Goal: Task Accomplishment & Management: Use online tool/utility

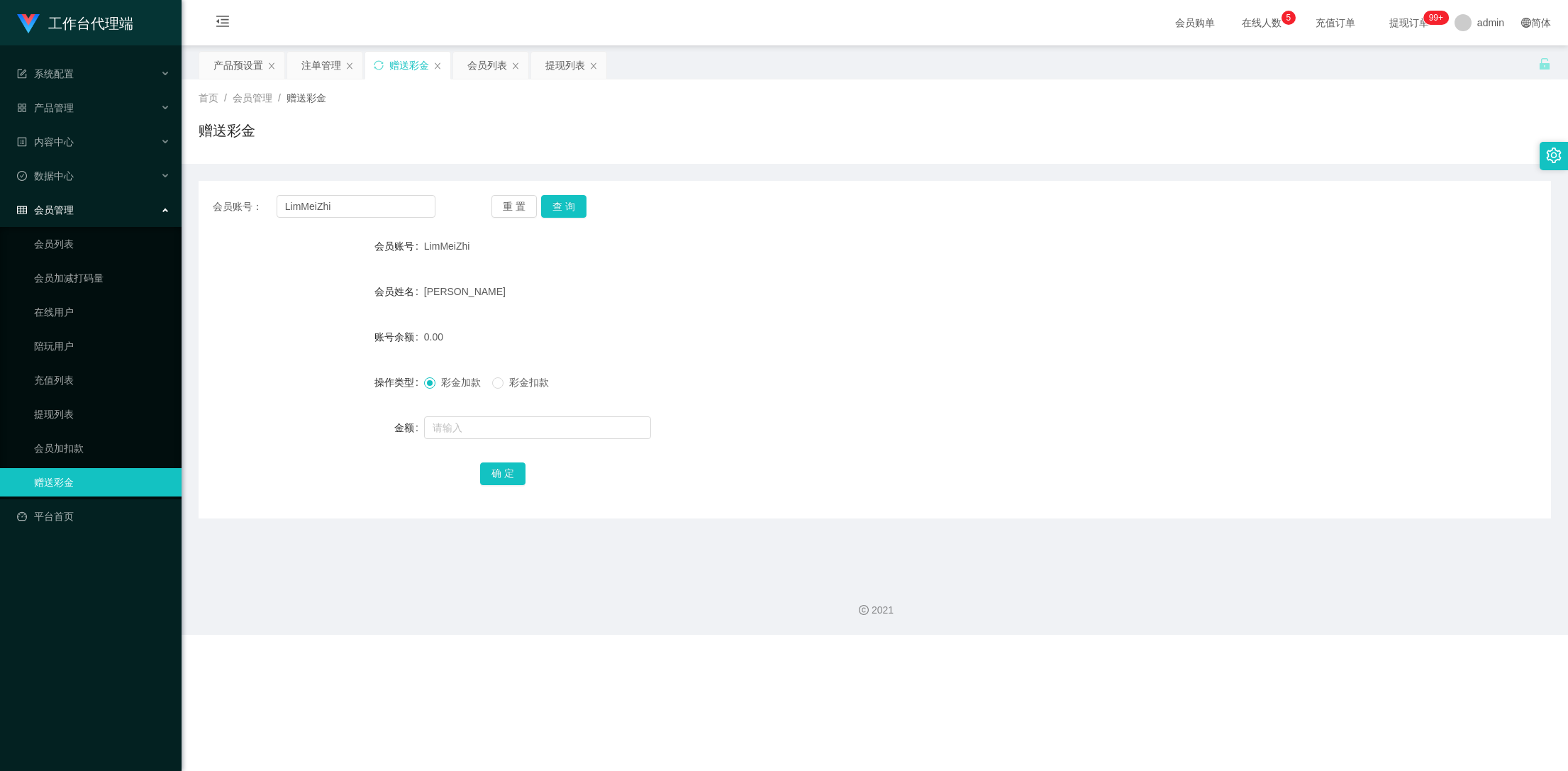
click at [574, 205] on button "查 询" at bounding box center [564, 206] width 45 height 23
click at [575, 204] on button "查 询" at bounding box center [564, 206] width 45 height 23
click at [575, 204] on button "查 询" at bounding box center [571, 206] width 61 height 23
click at [324, 59] on div "注单管理" at bounding box center [321, 65] width 40 height 27
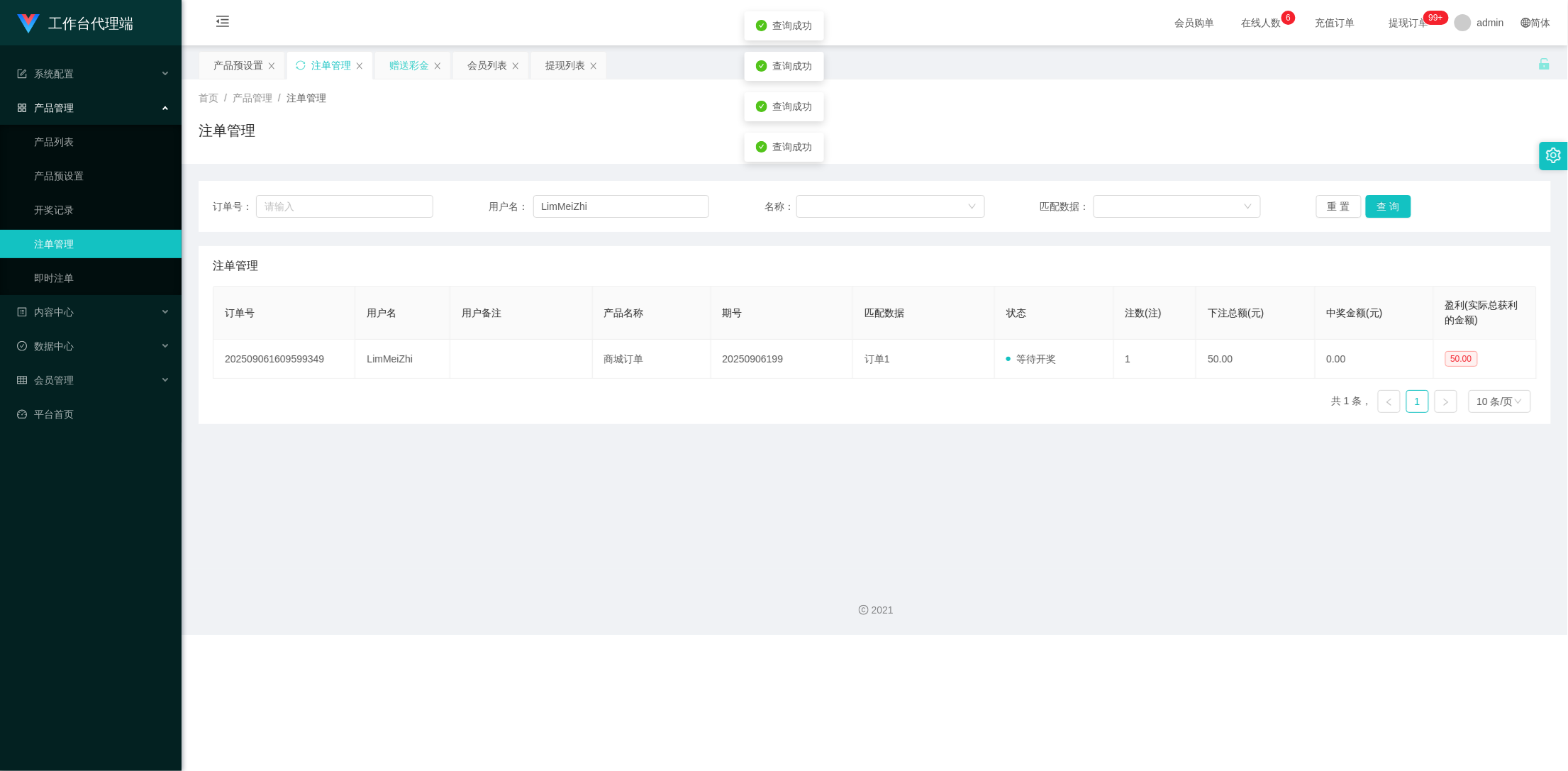
click at [397, 60] on div "赠送彩金" at bounding box center [409, 65] width 40 height 27
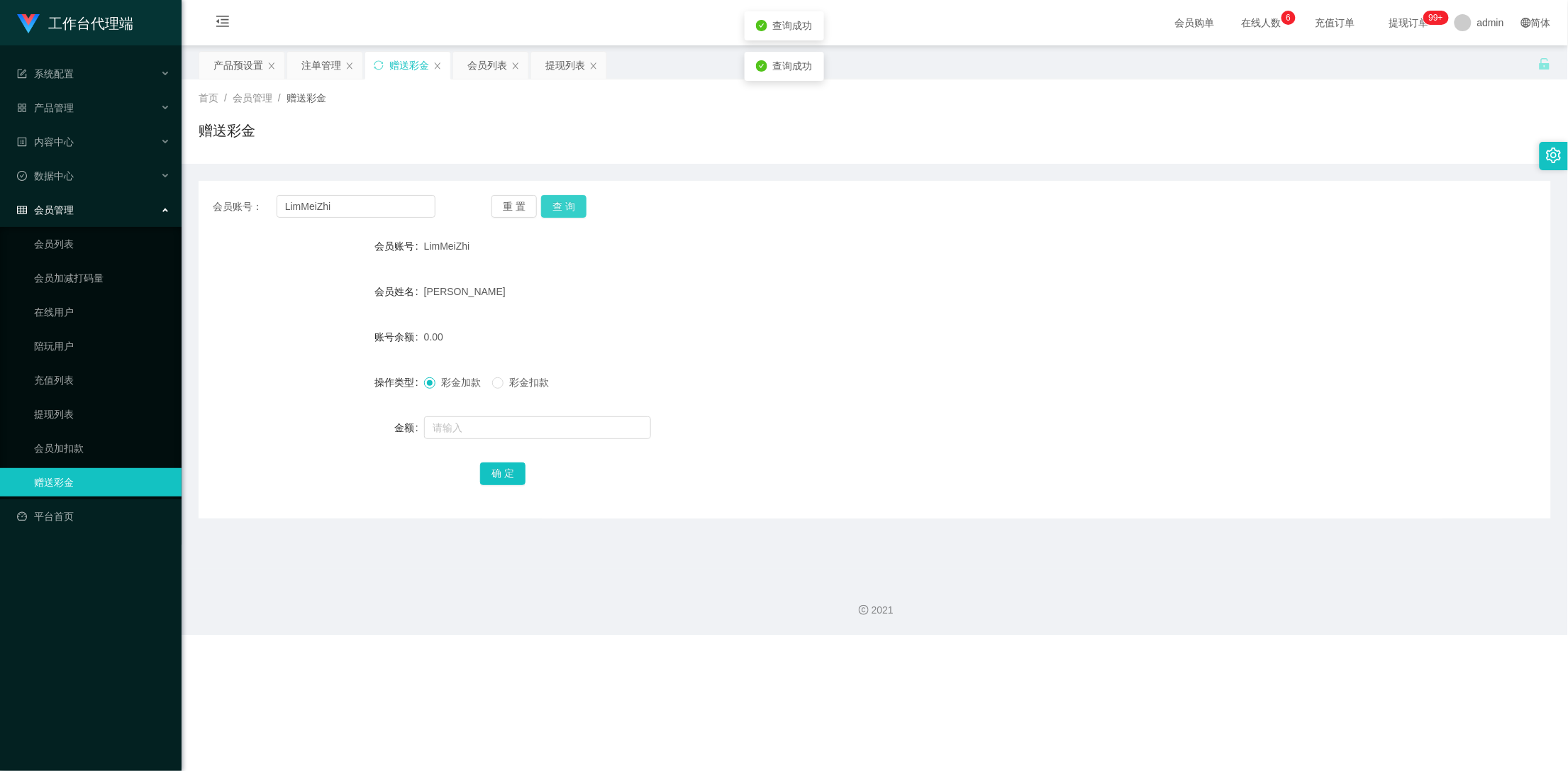
click at [566, 207] on button "查 询" at bounding box center [564, 206] width 45 height 23
drag, startPoint x: 566, startPoint y: 207, endPoint x: 453, endPoint y: 215, distance: 113.3
click at [565, 207] on button "查 询" at bounding box center [564, 206] width 45 height 23
click at [480, 419] on input "text" at bounding box center [537, 428] width 227 height 23
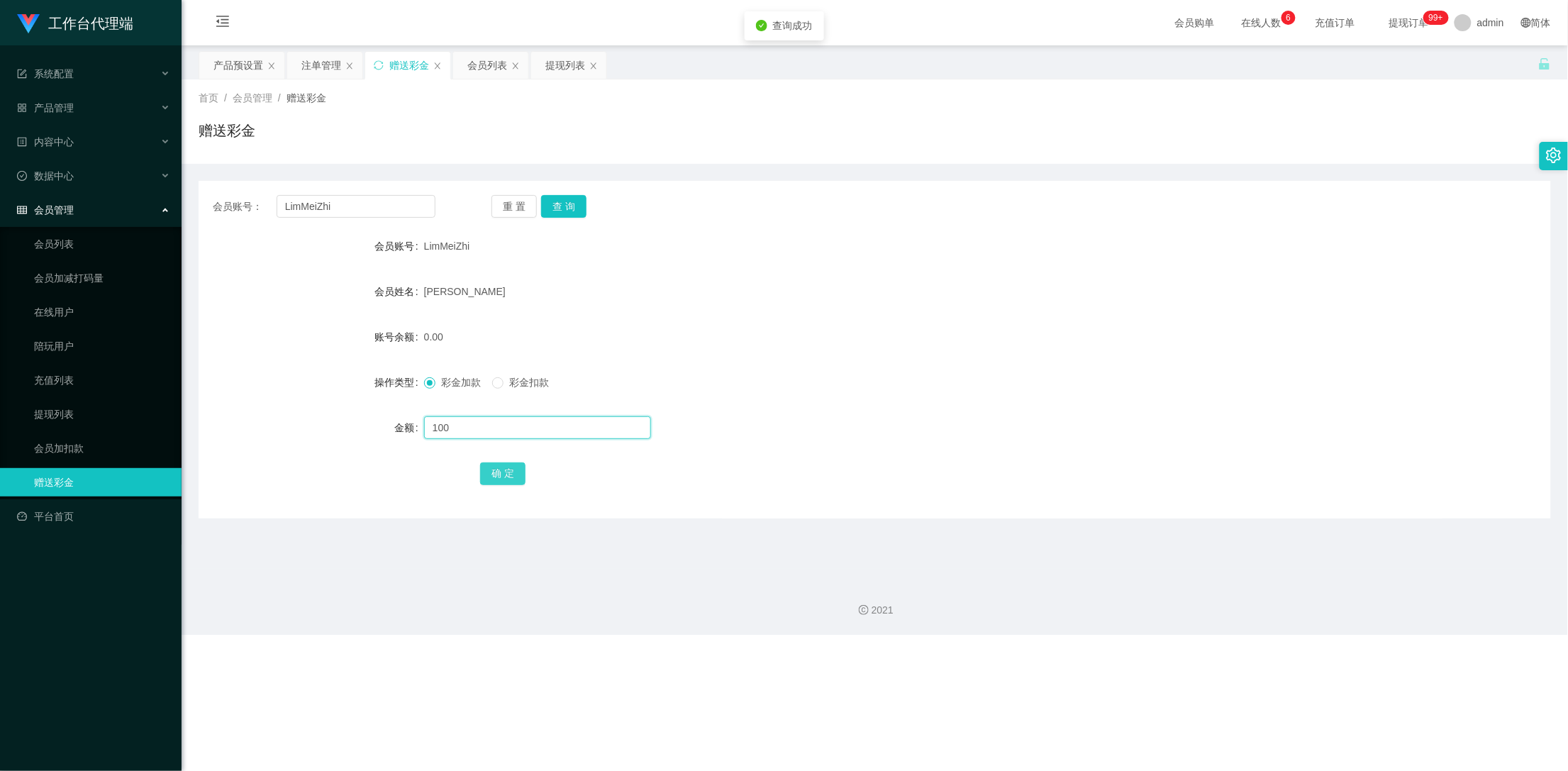
type input "100"
click at [503, 474] on button "确 定" at bounding box center [503, 474] width 45 height 23
click at [568, 198] on button "查 询" at bounding box center [564, 206] width 45 height 23
drag, startPoint x: 568, startPoint y: 198, endPoint x: 996, endPoint y: 105, distance: 438.0
click at [568, 198] on button "查 询" at bounding box center [564, 206] width 45 height 23
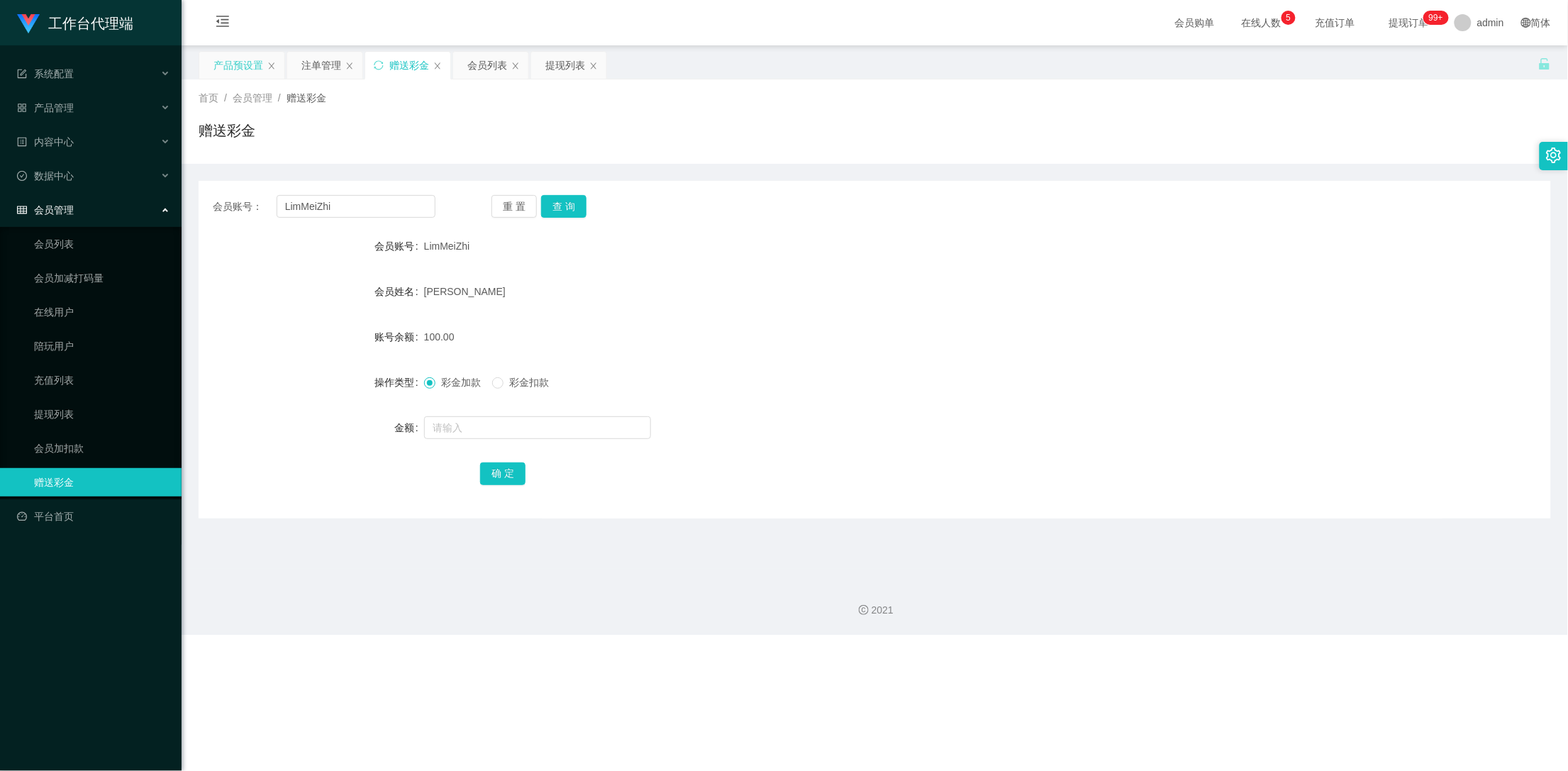
drag, startPoint x: 242, startPoint y: 61, endPoint x: 216, endPoint y: 61, distance: 26.0
click at [240, 61] on div "产品预设置" at bounding box center [238, 65] width 50 height 27
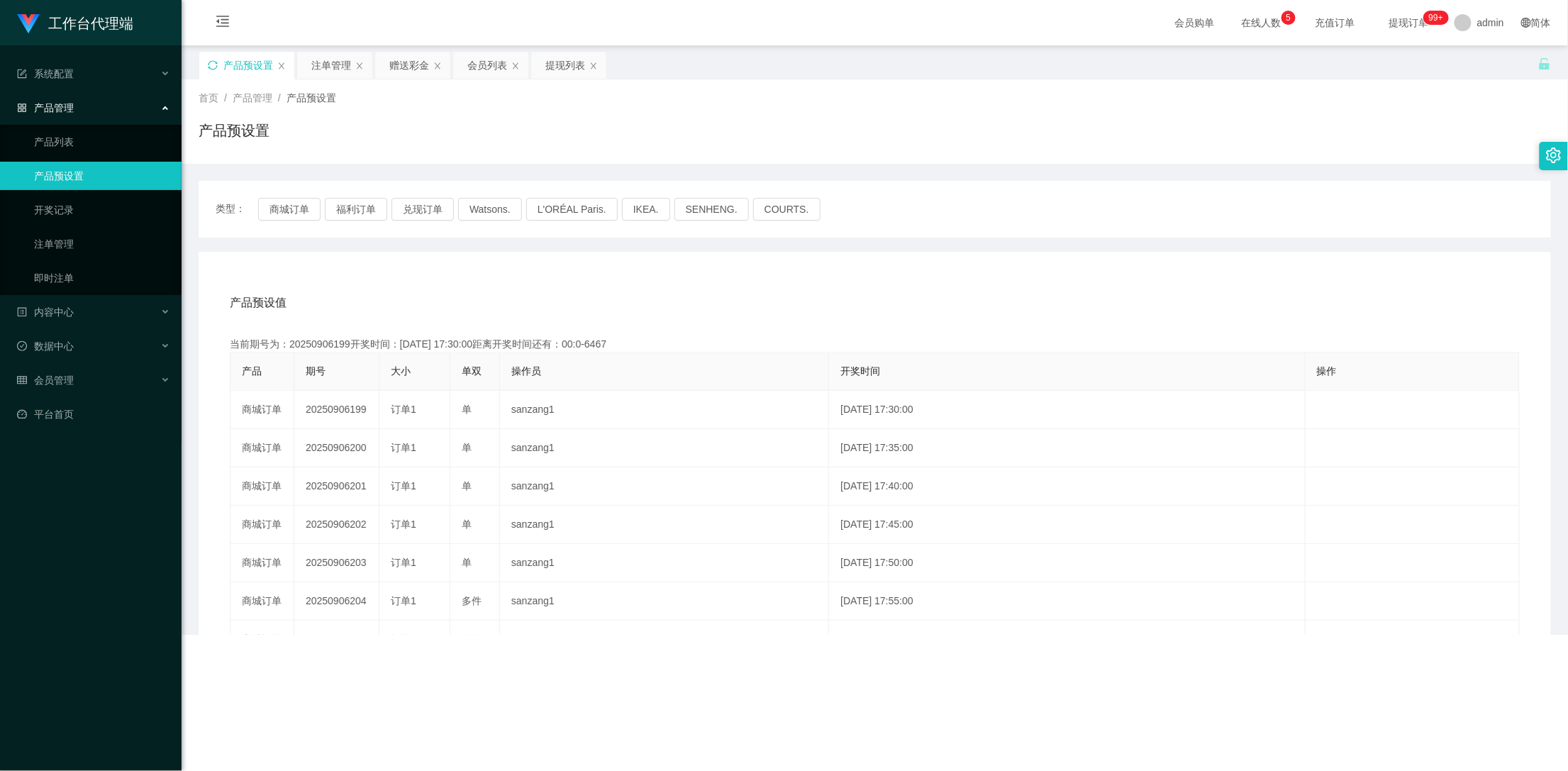
click at [211, 64] on icon "图标: sync" at bounding box center [213, 65] width 10 height 10
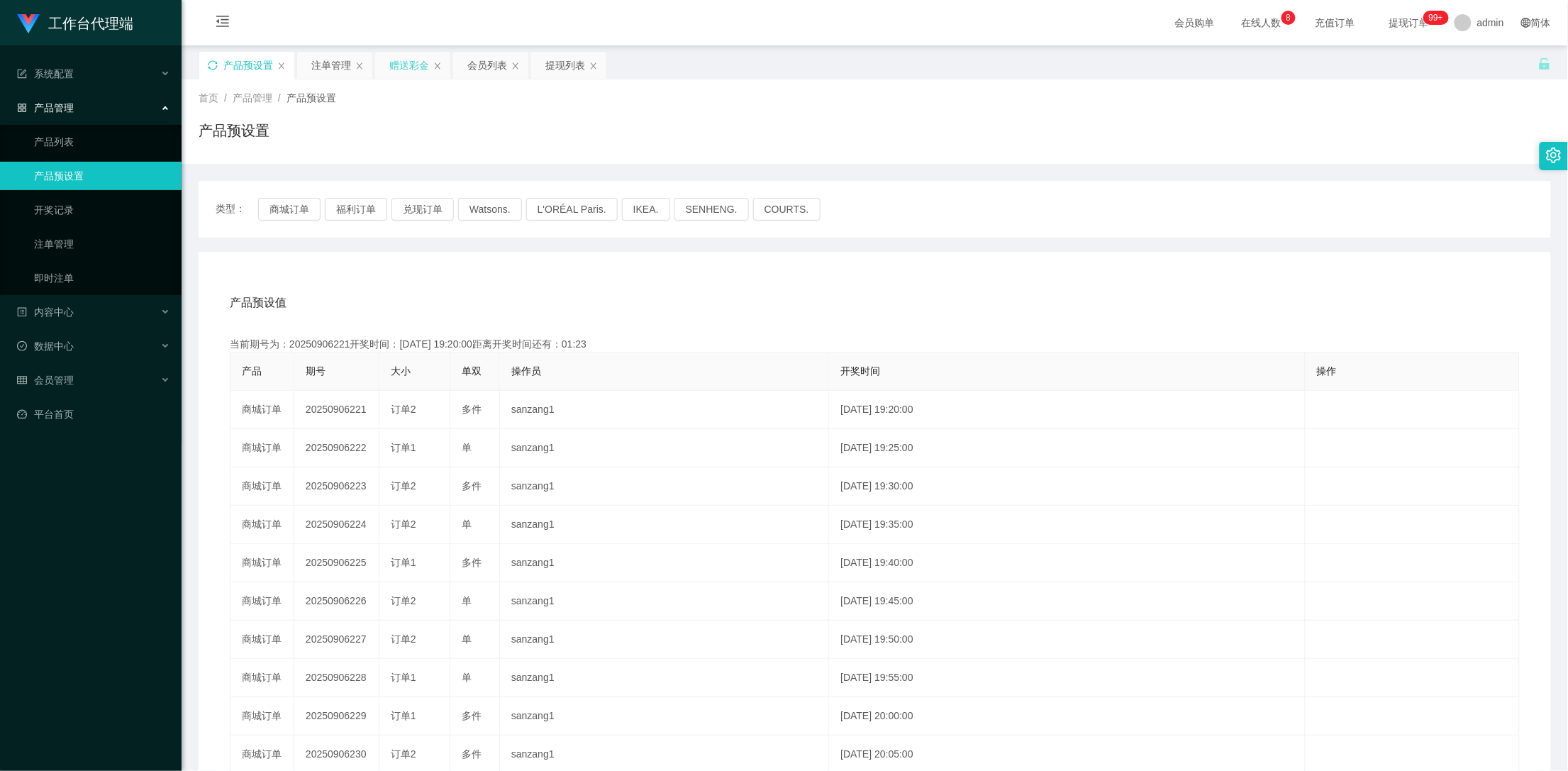
click at [411, 63] on div "赠送彩金" at bounding box center [409, 65] width 40 height 27
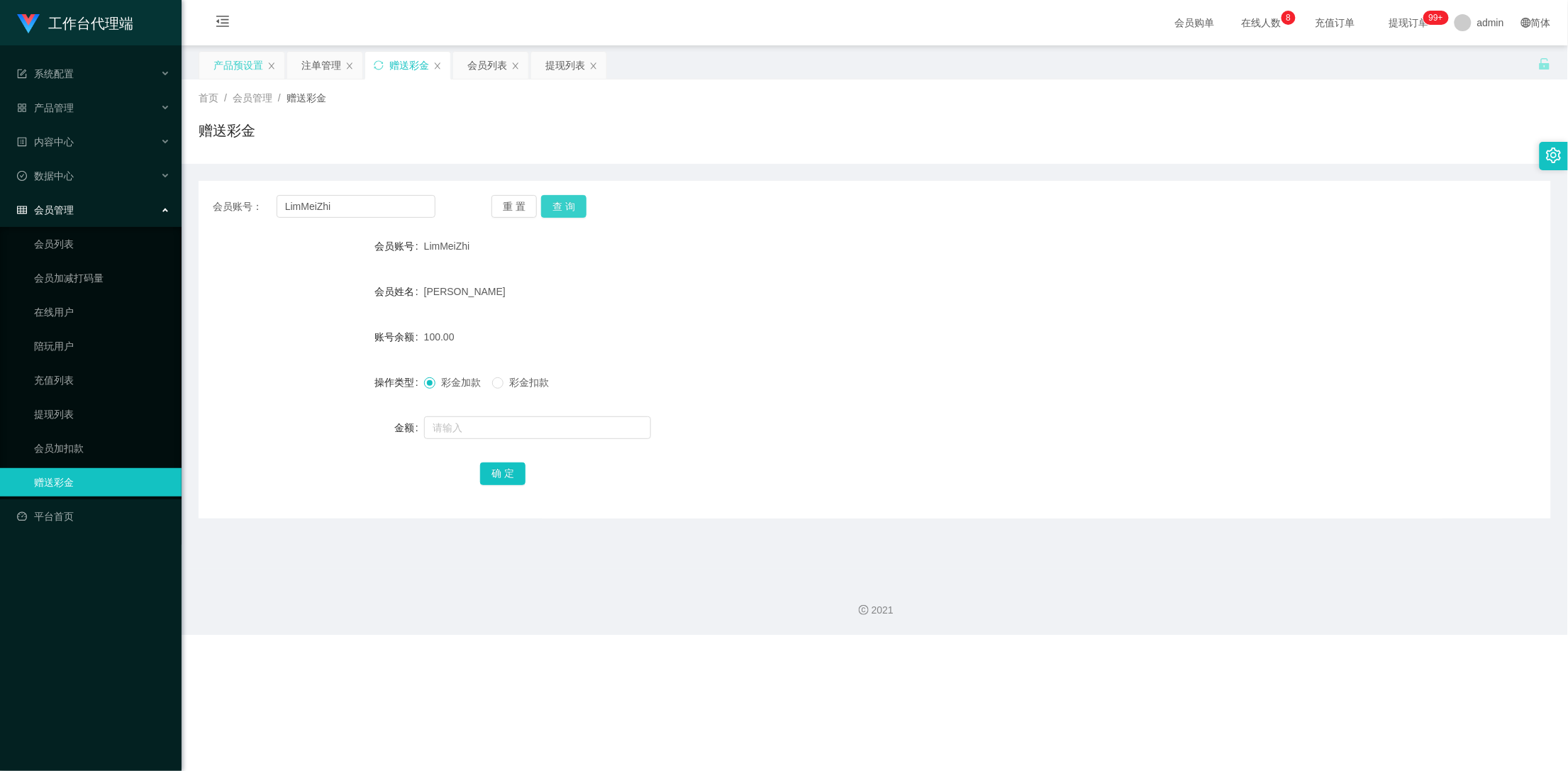
click at [551, 211] on button "查 询" at bounding box center [564, 206] width 45 height 23
drag, startPoint x: 347, startPoint y: 206, endPoint x: 225, endPoint y: 200, distance: 122.1
click at [225, 200] on div "会员账号： LimMeiZhi" at bounding box center [324, 206] width 222 height 23
click at [319, 71] on div "注单管理" at bounding box center [321, 65] width 40 height 27
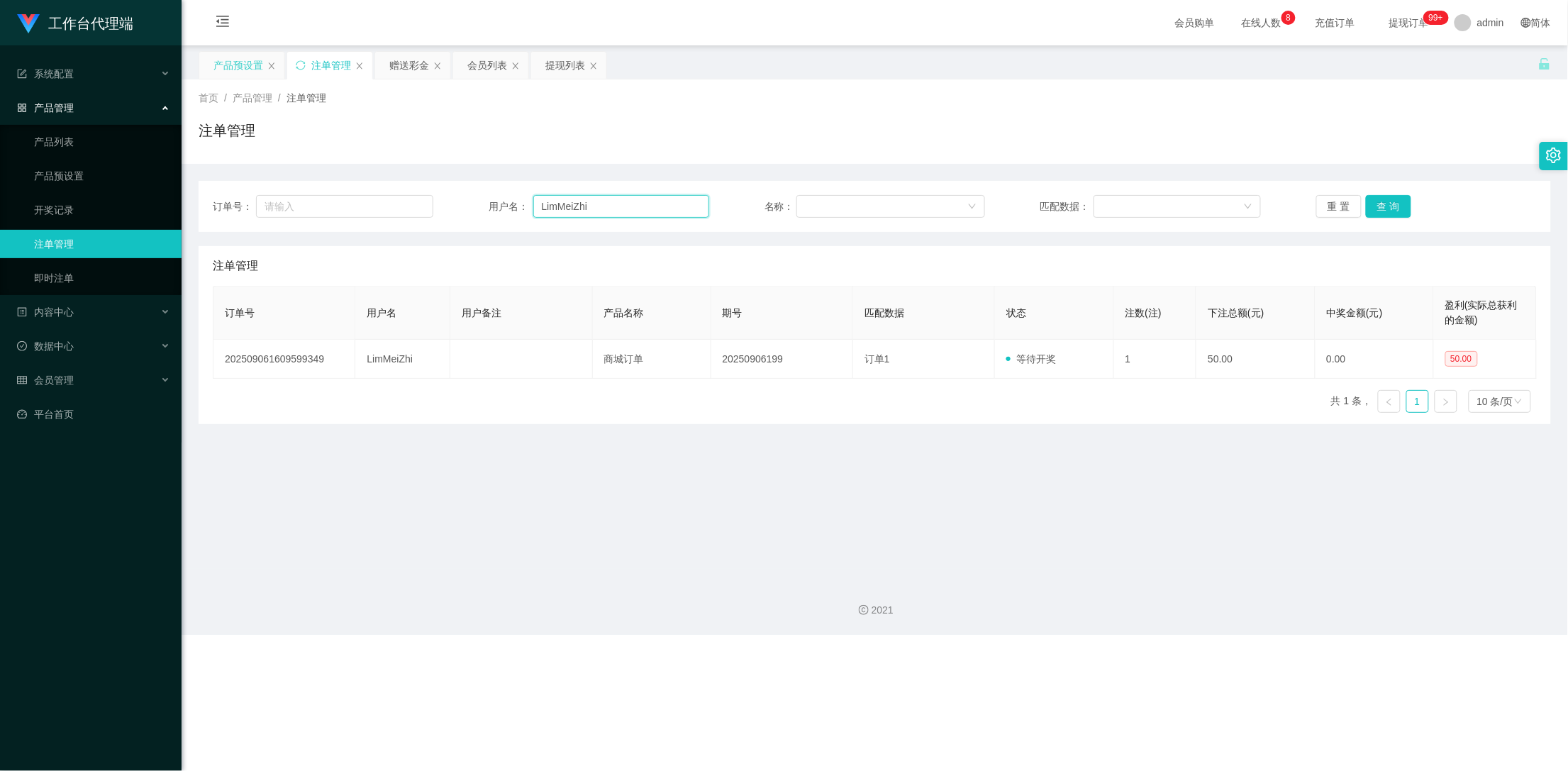
drag, startPoint x: 600, startPoint y: 205, endPoint x: 460, endPoint y: 201, distance: 140.1
click at [460, 201] on div "订单号： 用户名： LimMeiZhi 名称： 匹配数据： 重 置 查 询" at bounding box center [874, 206] width 1324 height 23
click at [1377, 201] on button "查 询" at bounding box center [1389, 206] width 45 height 23
click at [1386, 202] on button "查 询" at bounding box center [1389, 206] width 45 height 23
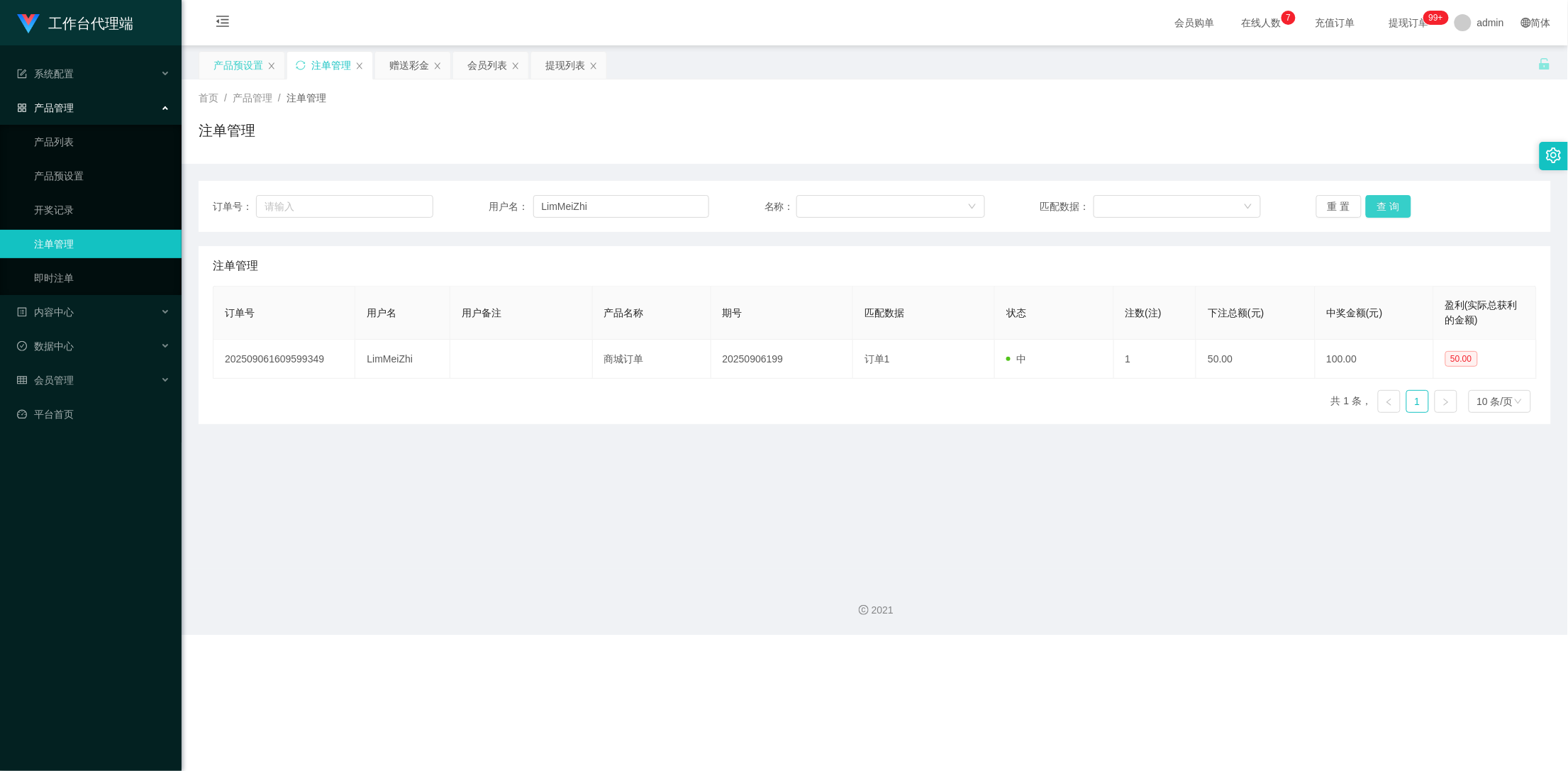
click at [1386, 202] on button "查 询" at bounding box center [1389, 206] width 45 height 23
click at [1386, 202] on button "查 询" at bounding box center [1396, 206] width 61 height 23
click at [1386, 202] on button "查 询" at bounding box center [1389, 206] width 45 height 23
click at [409, 61] on div "赠送彩金" at bounding box center [409, 65] width 40 height 27
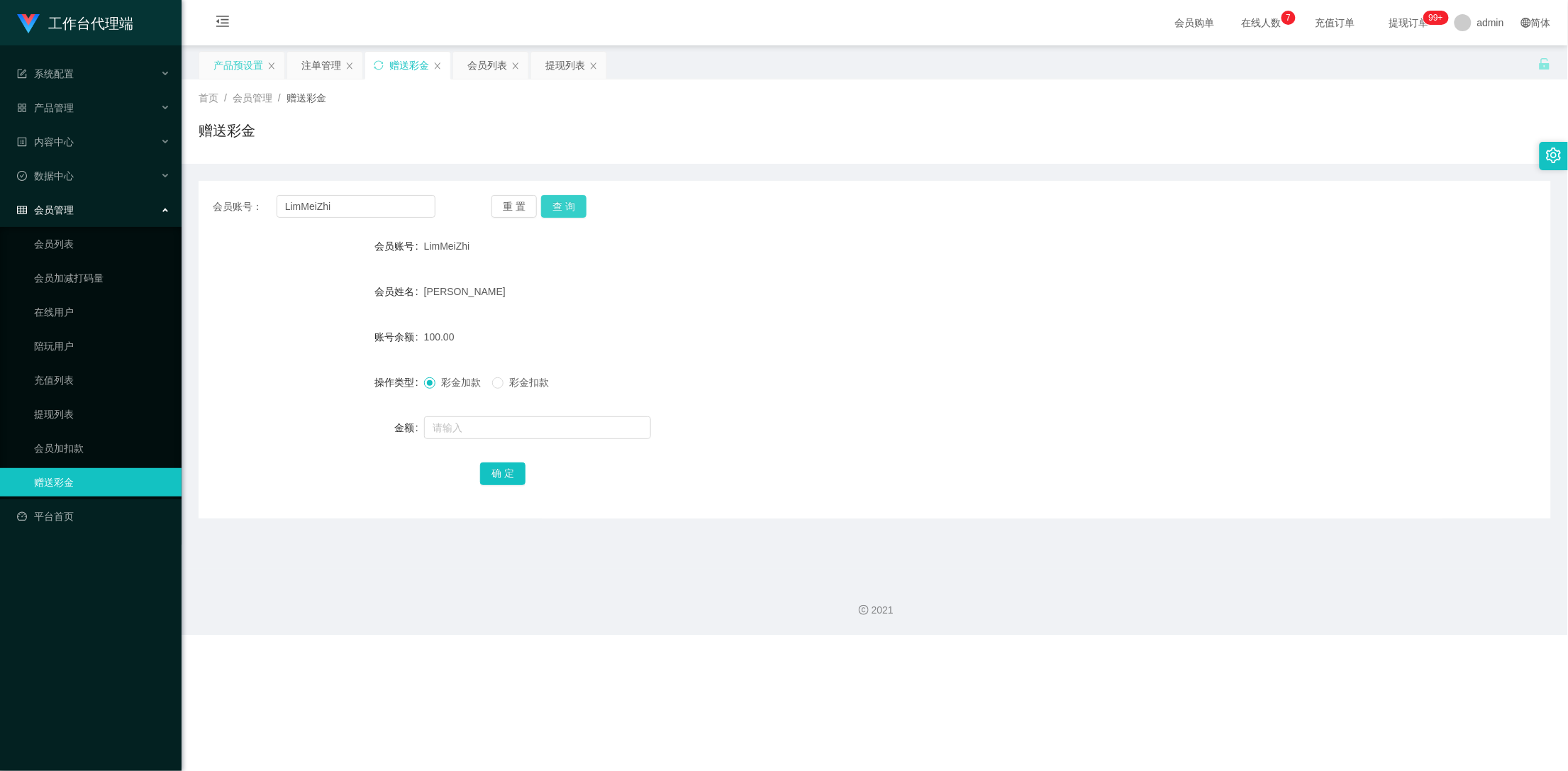
click at [579, 205] on button "查 询" at bounding box center [564, 206] width 45 height 23
click at [565, 205] on button "查 询" at bounding box center [564, 206] width 45 height 23
click at [565, 205] on button "查 询" at bounding box center [571, 206] width 61 height 23
click at [565, 205] on button "查 询" at bounding box center [564, 206] width 45 height 23
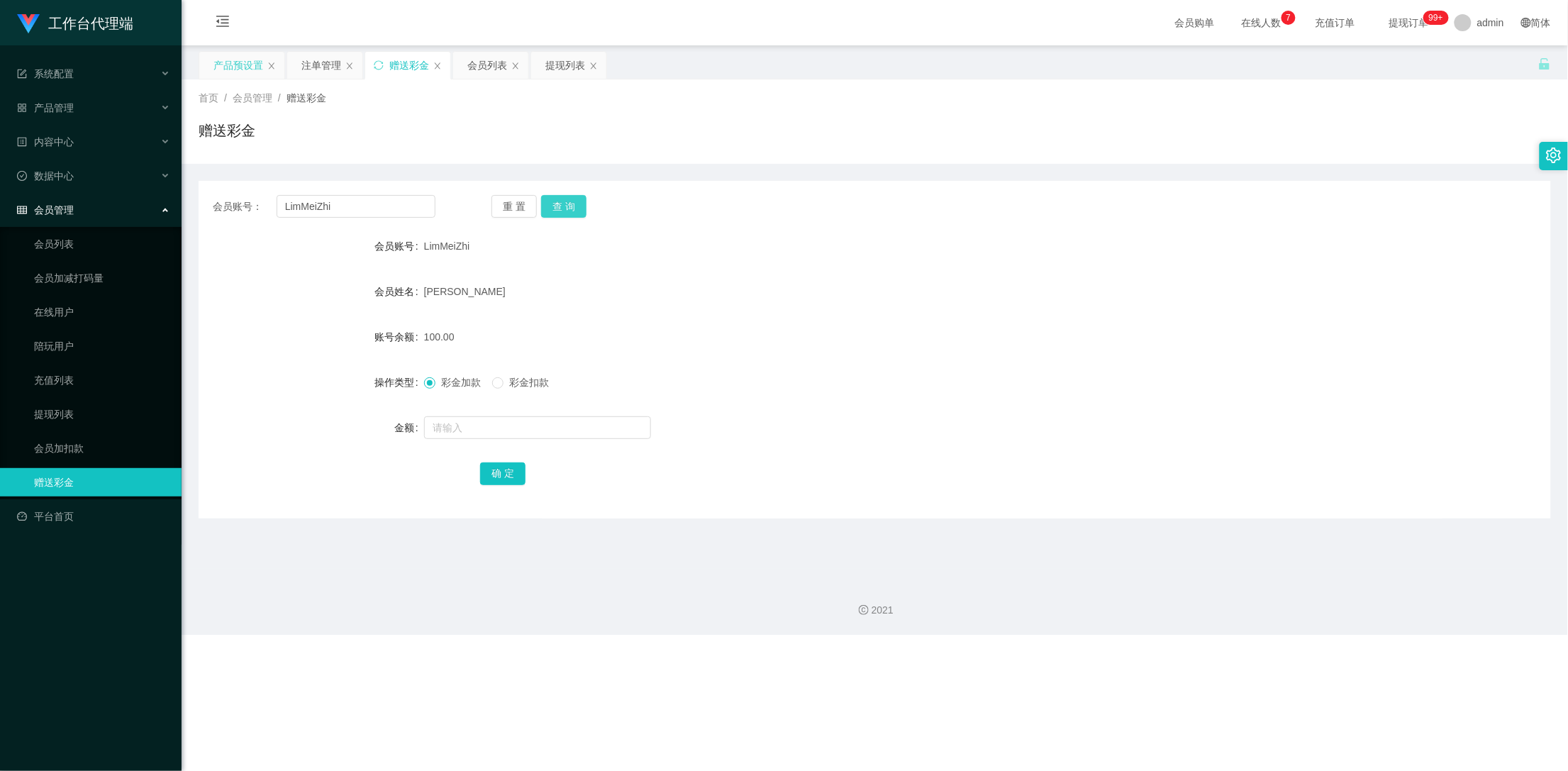
click at [564, 204] on button "查 询" at bounding box center [564, 206] width 45 height 23
click at [315, 63] on div "注单管理" at bounding box center [321, 65] width 40 height 27
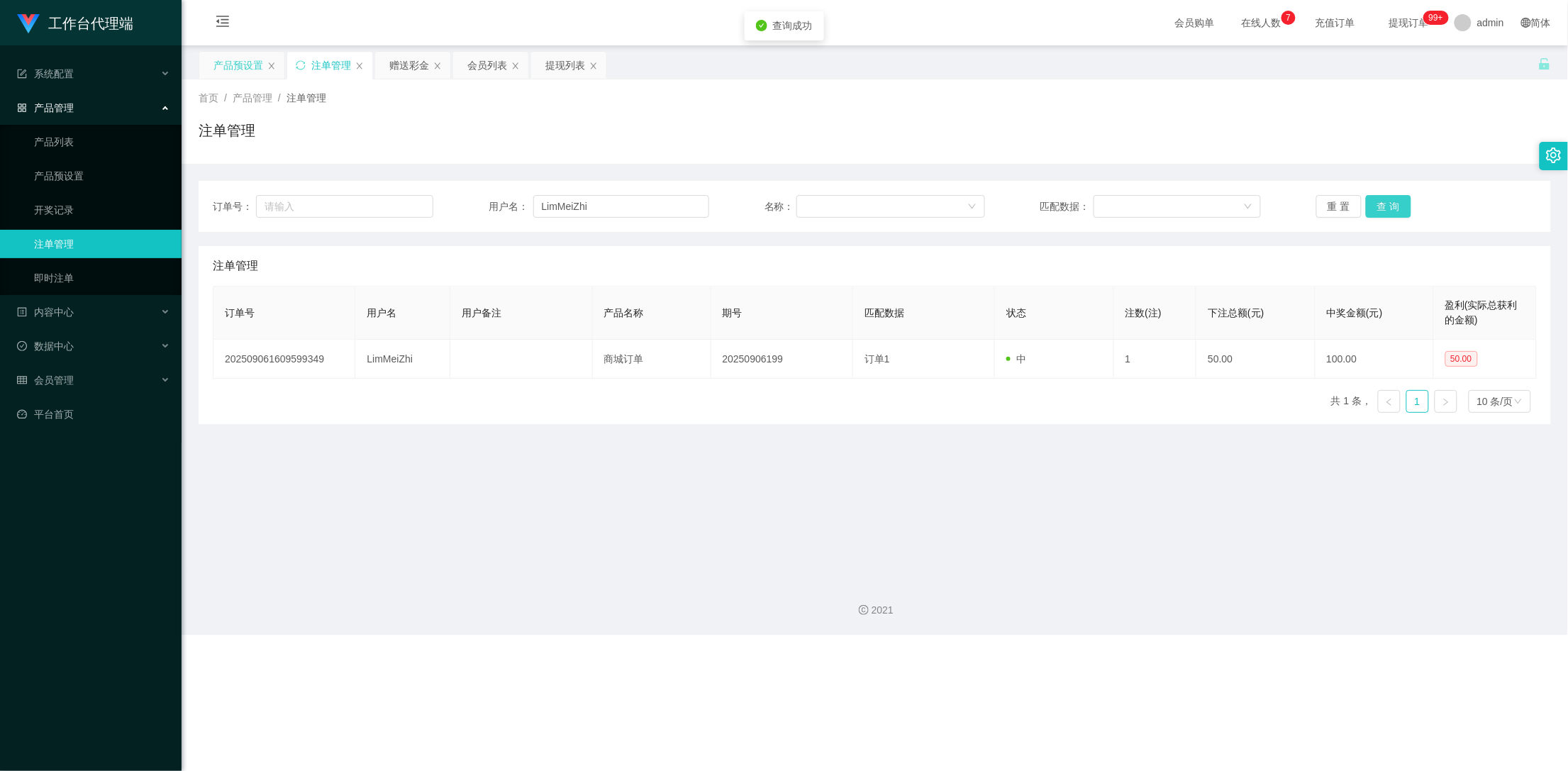
click at [1389, 205] on button "查 询" at bounding box center [1389, 206] width 45 height 23
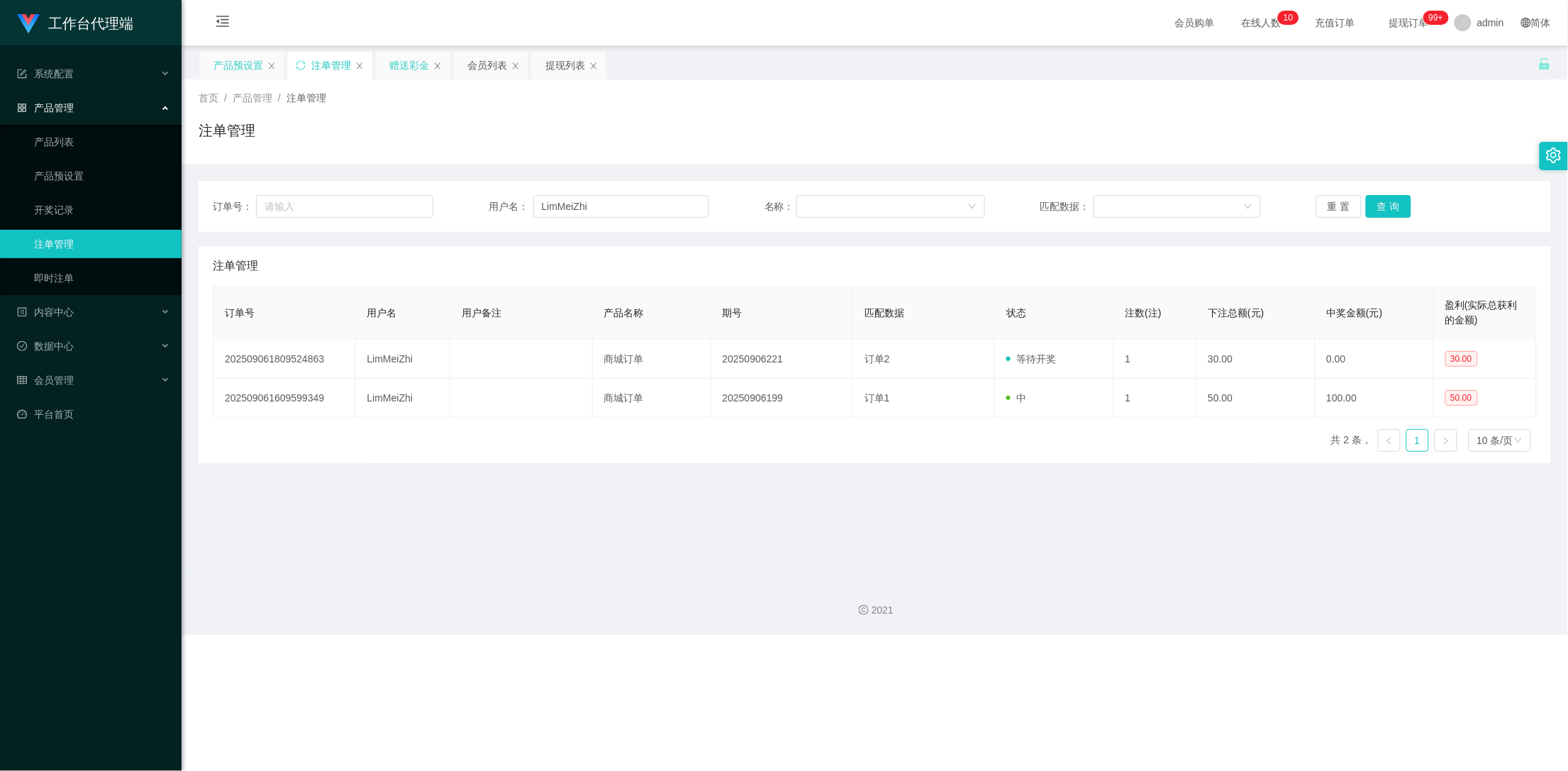
click at [417, 63] on div "赠送彩金" at bounding box center [409, 65] width 40 height 27
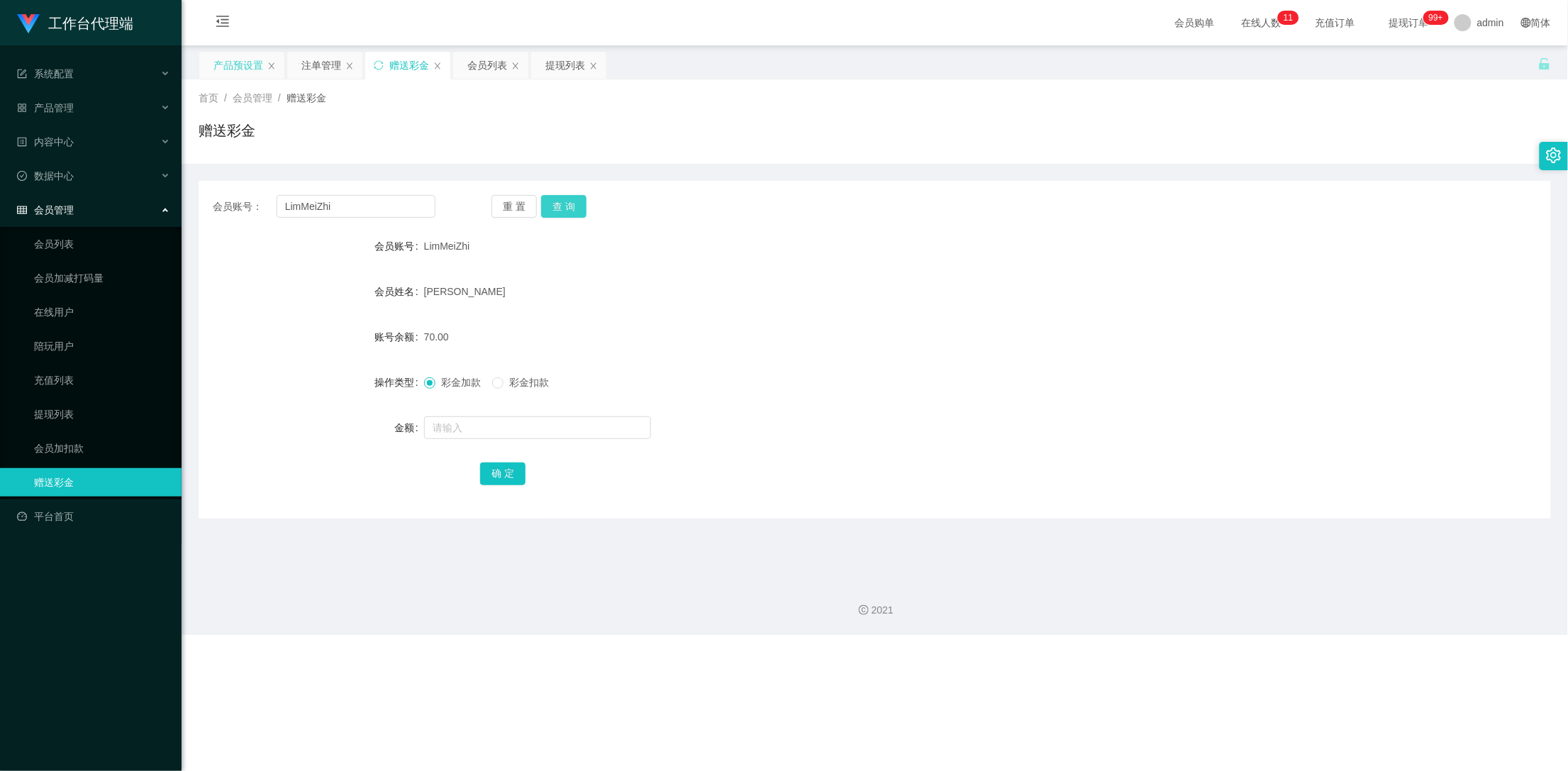
click at [575, 205] on button "查 询" at bounding box center [564, 206] width 45 height 23
drag, startPoint x: 305, startPoint y: 211, endPoint x: 274, endPoint y: 211, distance: 31.0
click at [274, 211] on div "会员账号： LimMeiZhi" at bounding box center [324, 206] width 222 height 23
click at [236, 64] on div "产品预设置" at bounding box center [238, 65] width 50 height 27
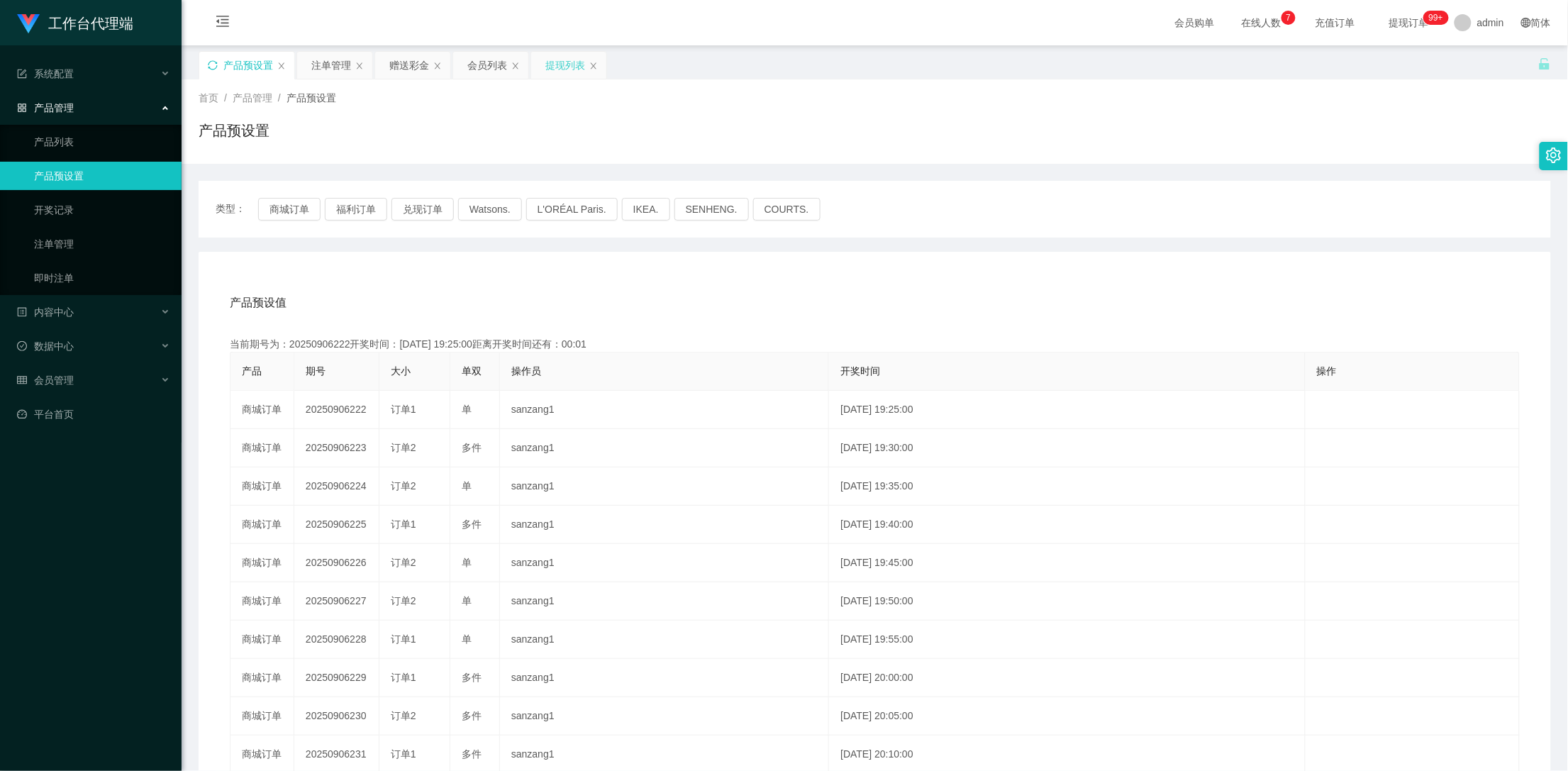
click at [575, 64] on div "提现列表" at bounding box center [565, 65] width 40 height 27
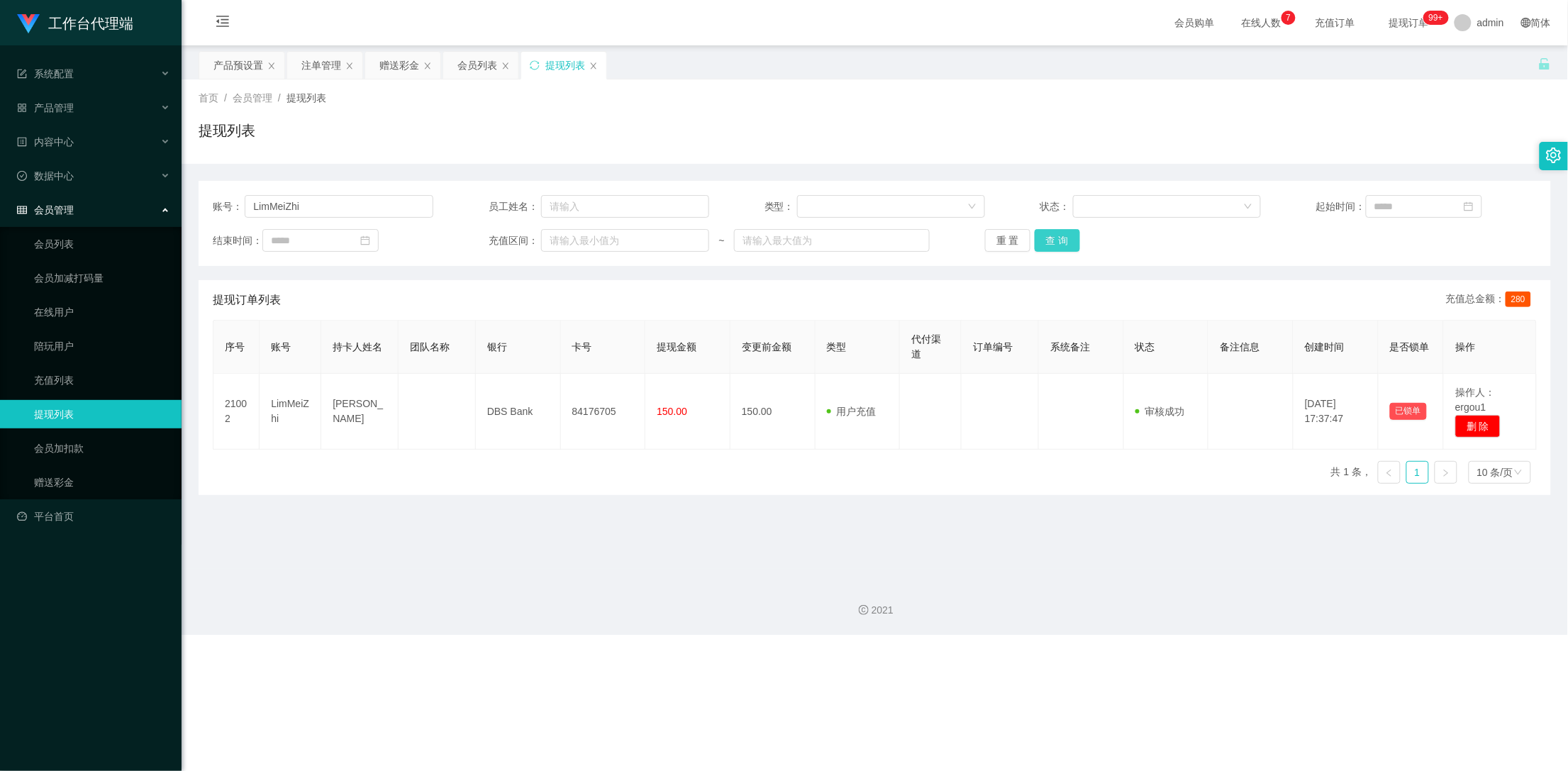
click at [1058, 234] on button "查 询" at bounding box center [1057, 240] width 45 height 23
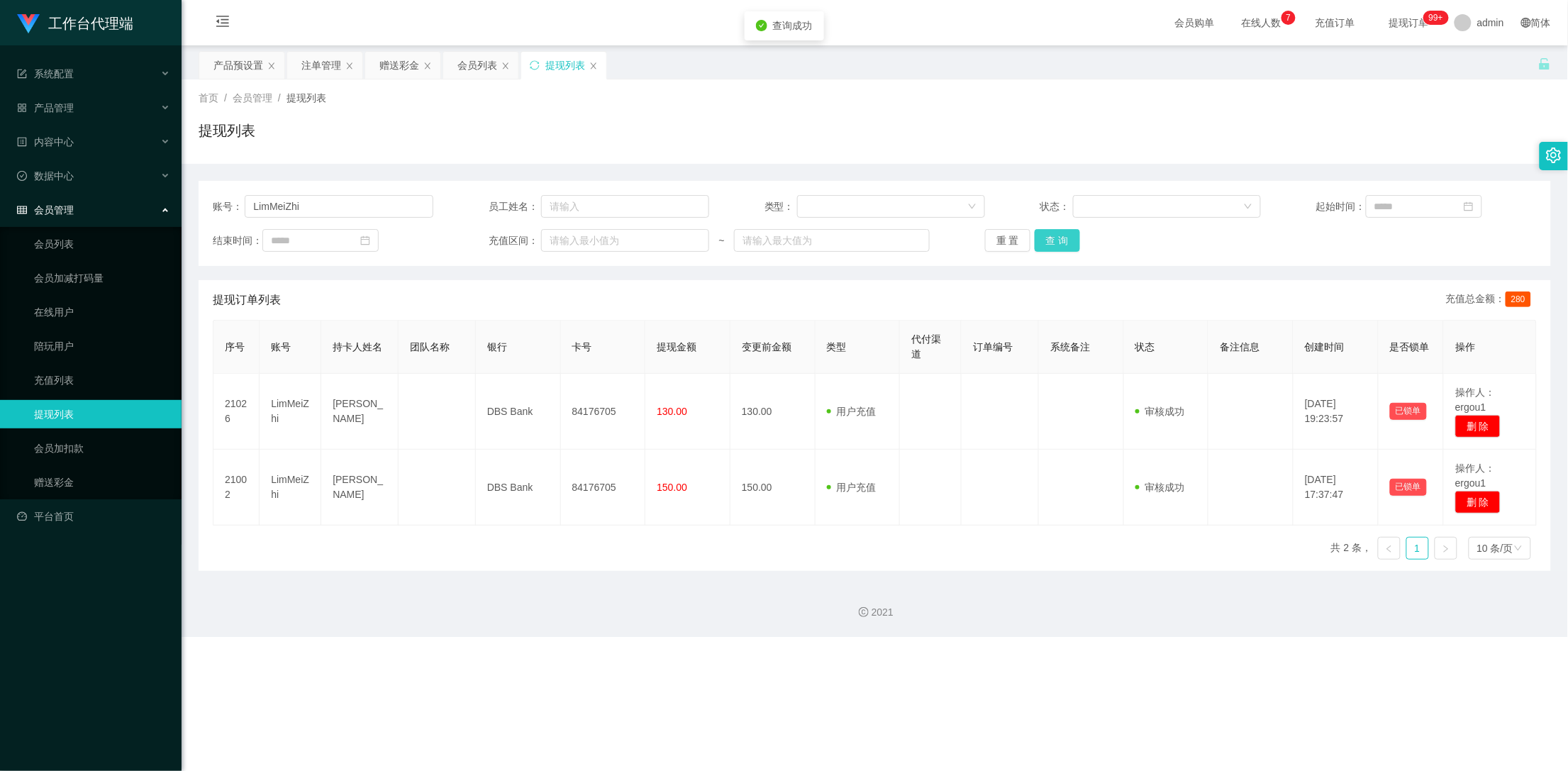
click at [1058, 234] on button "查 询" at bounding box center [1057, 240] width 45 height 23
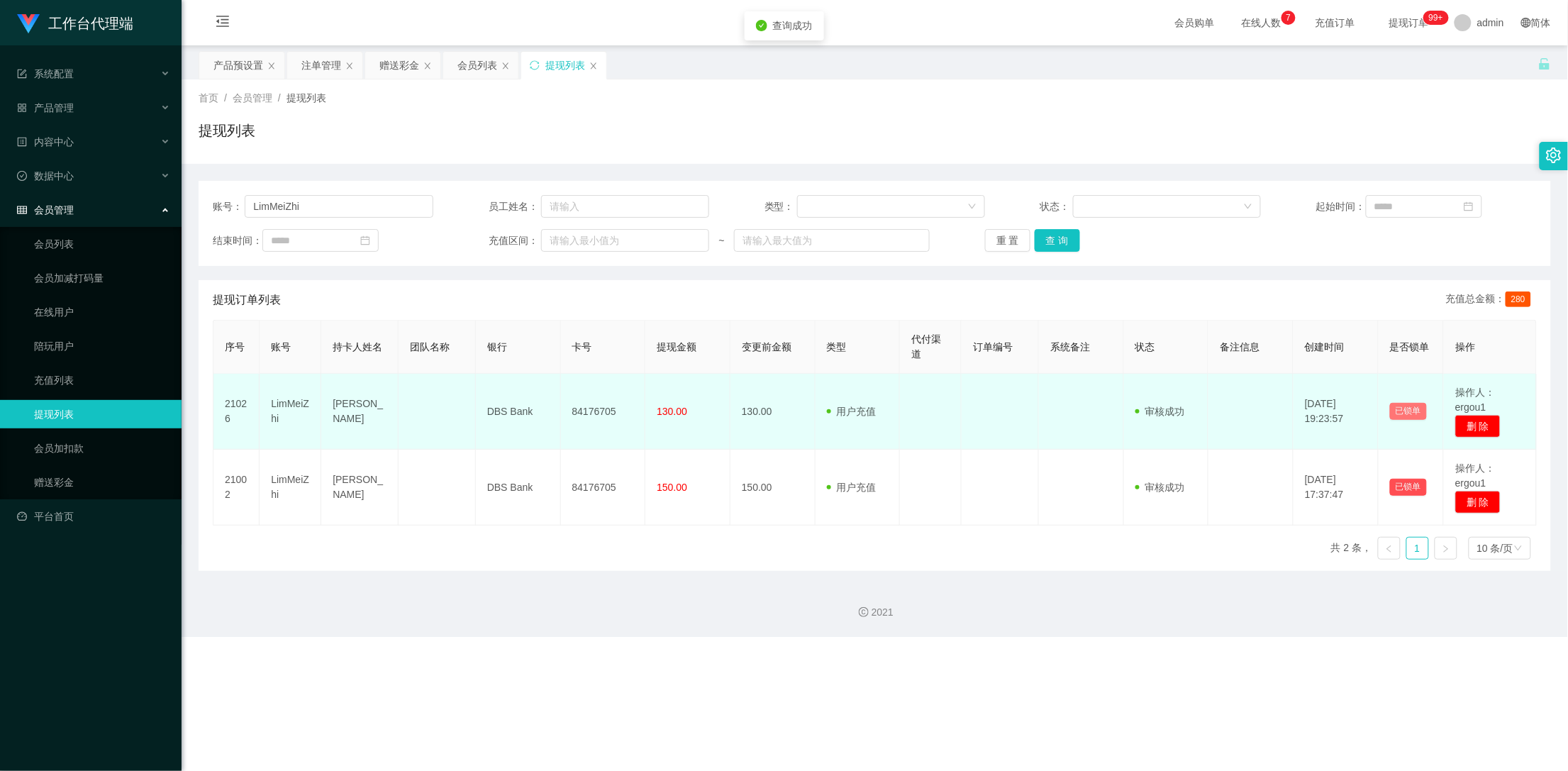
click at [1401, 413] on button "已锁单" at bounding box center [1408, 411] width 37 height 17
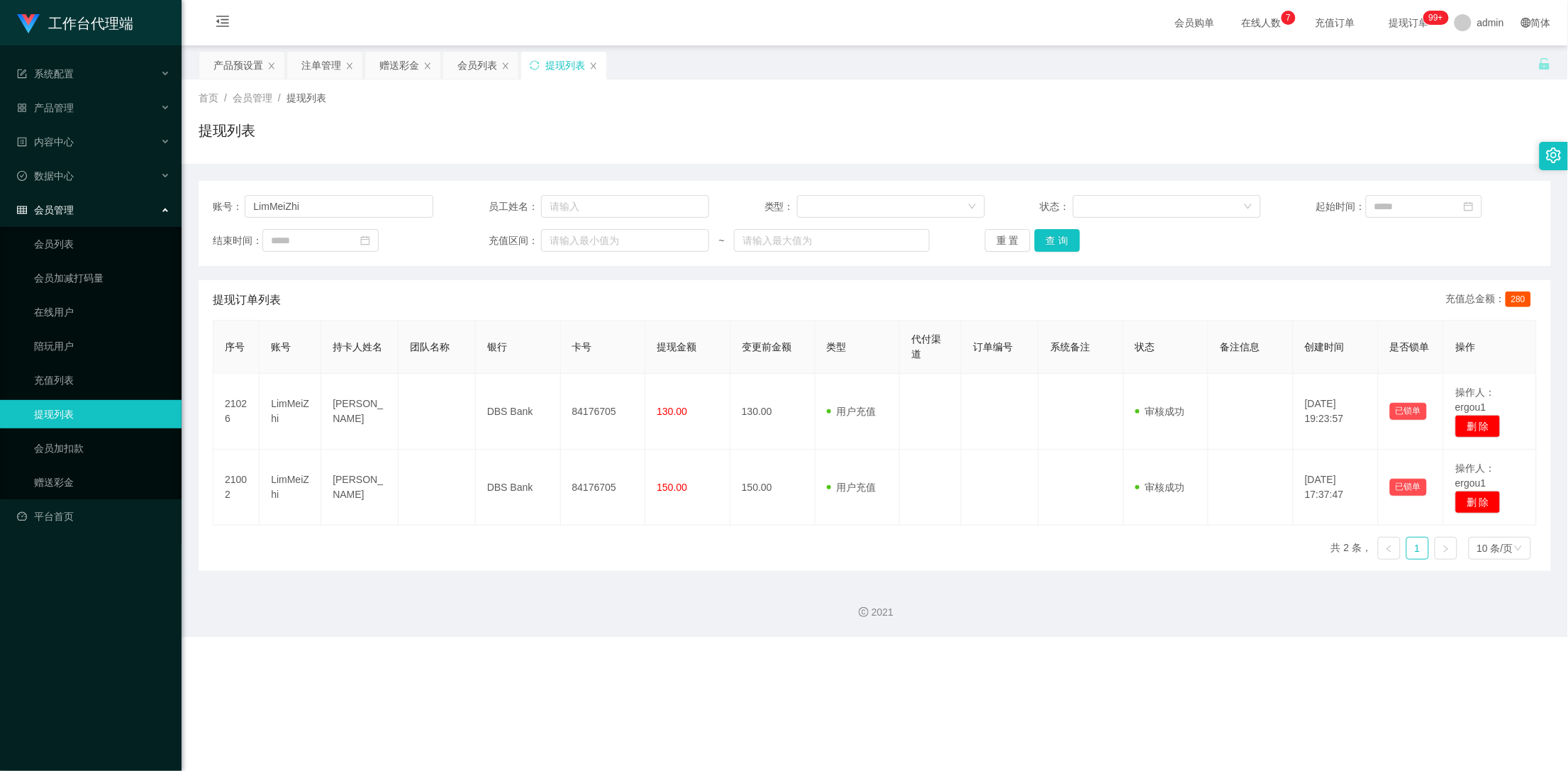
drag, startPoint x: 402, startPoint y: 61, endPoint x: 489, endPoint y: 96, distance: 93.8
click at [402, 61] on div "赠送彩金" at bounding box center [400, 65] width 40 height 27
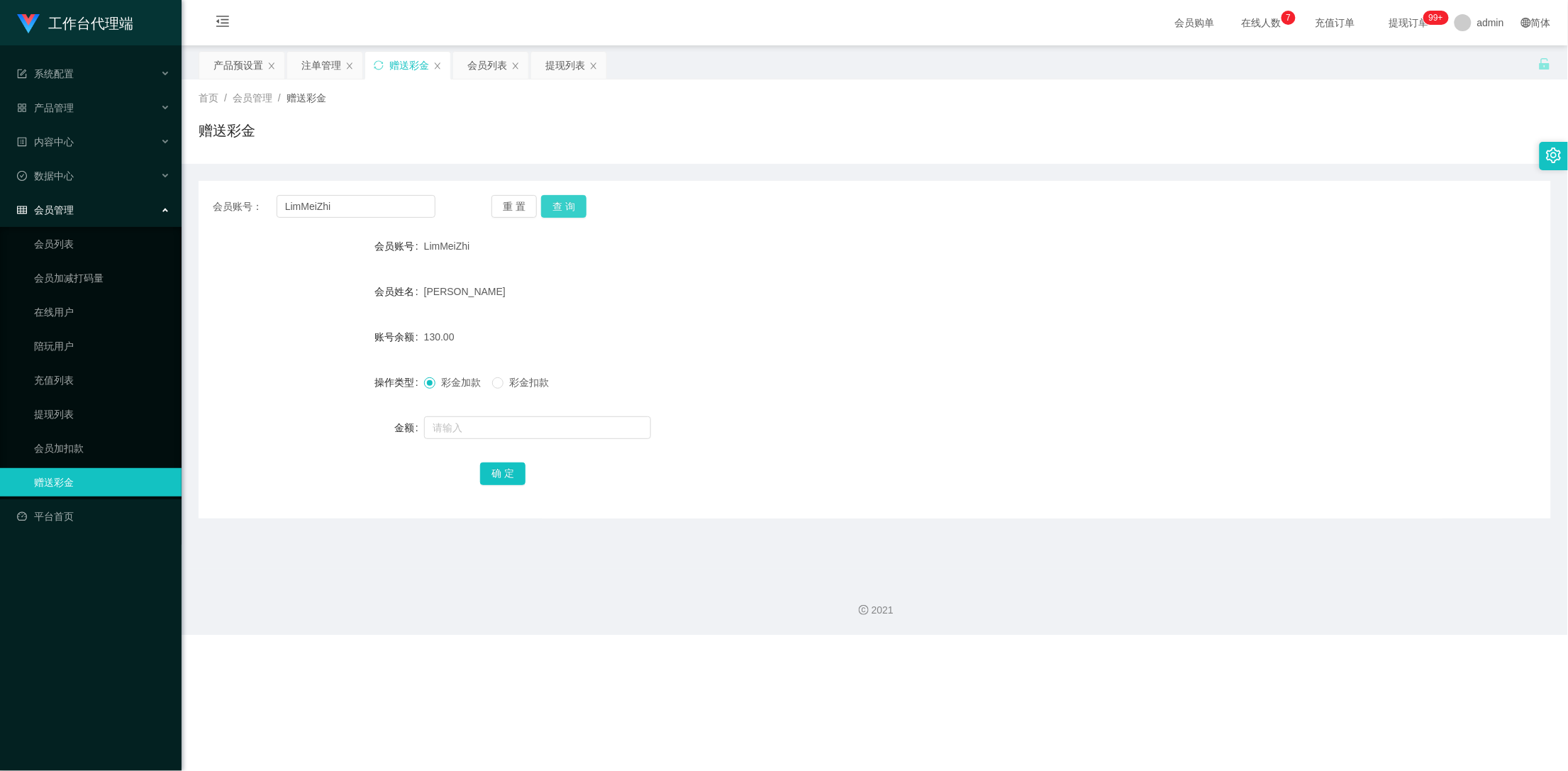
click at [564, 202] on button "查 询" at bounding box center [564, 206] width 45 height 23
